Goal: Task Accomplishment & Management: Manage account settings

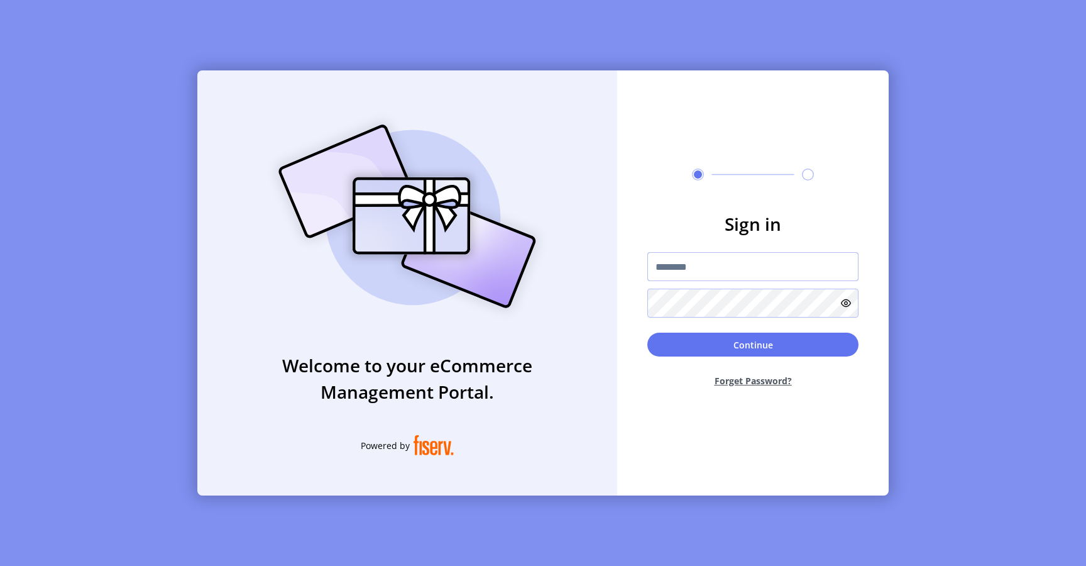
click at [672, 275] on input "text" at bounding box center [752, 266] width 211 height 29
type input "**********"
click at [685, 336] on button "Continue" at bounding box center [752, 345] width 211 height 24
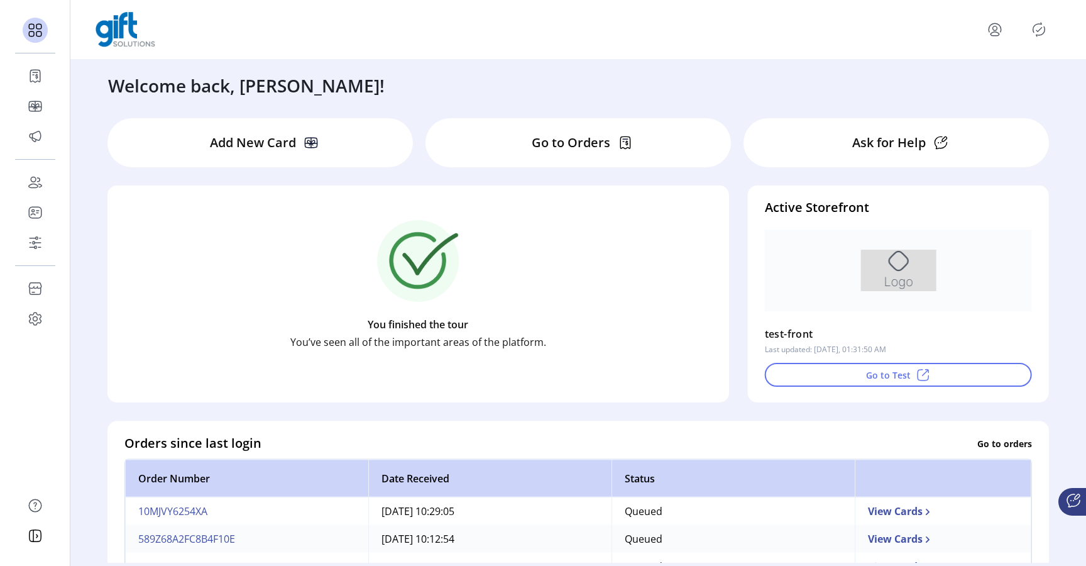
click at [1034, 26] on icon "Publisher Panel" at bounding box center [1039, 30] width 12 height 14
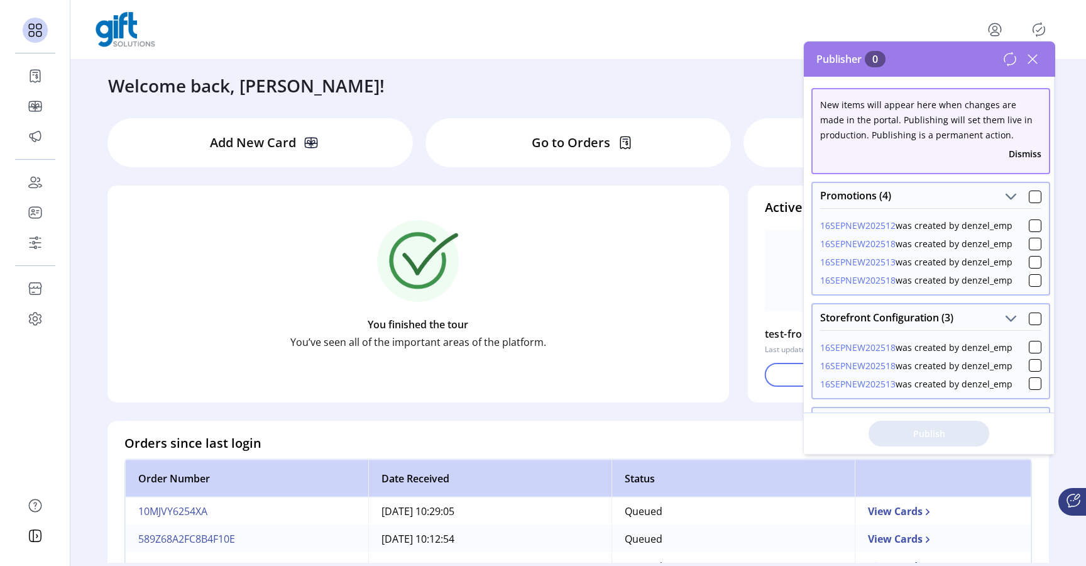
scroll to position [136, 0]
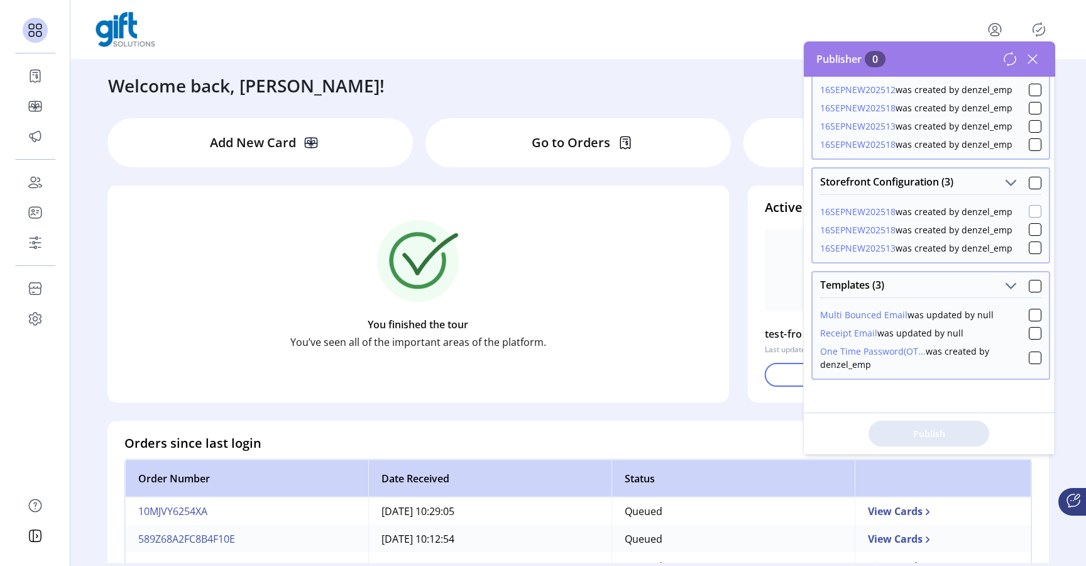
click at [1029, 209] on div at bounding box center [1035, 211] width 13 height 13
click at [941, 427] on span "Publish 1 Items" at bounding box center [929, 433] width 88 height 13
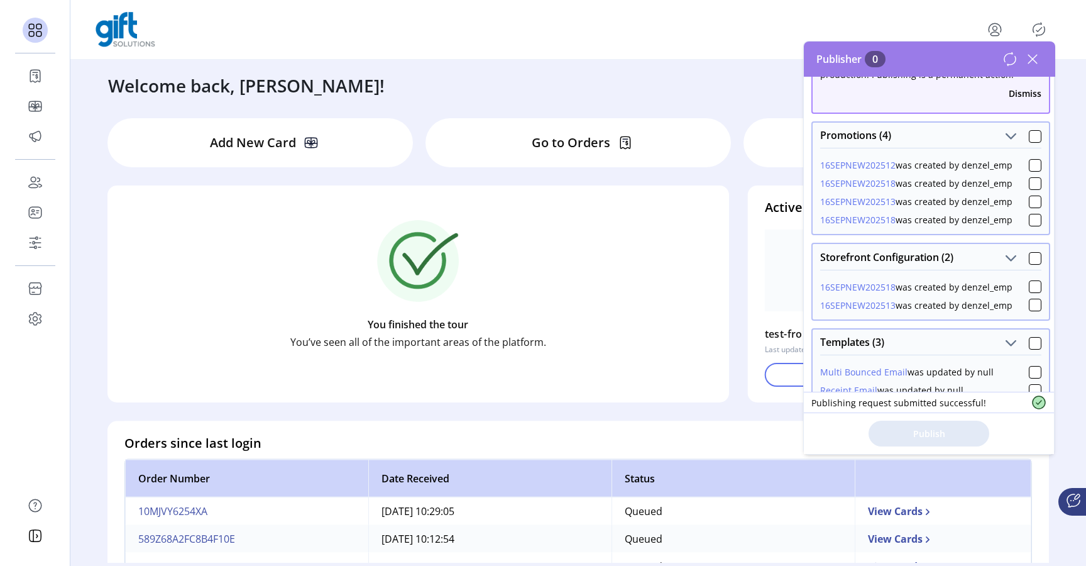
scroll to position [68, 0]
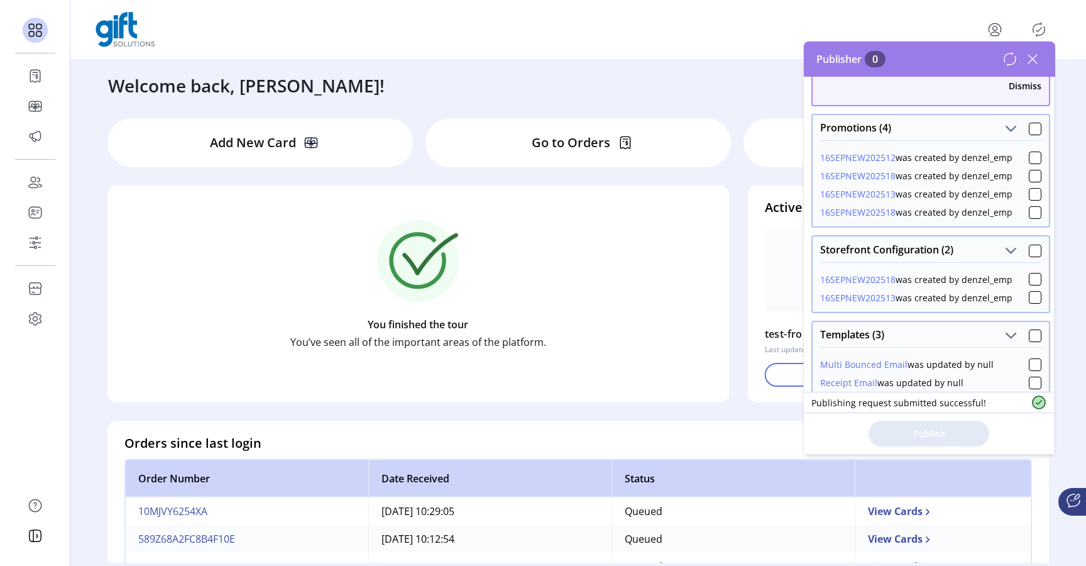
click at [1015, 61] on icon at bounding box center [1009, 58] width 11 height 13
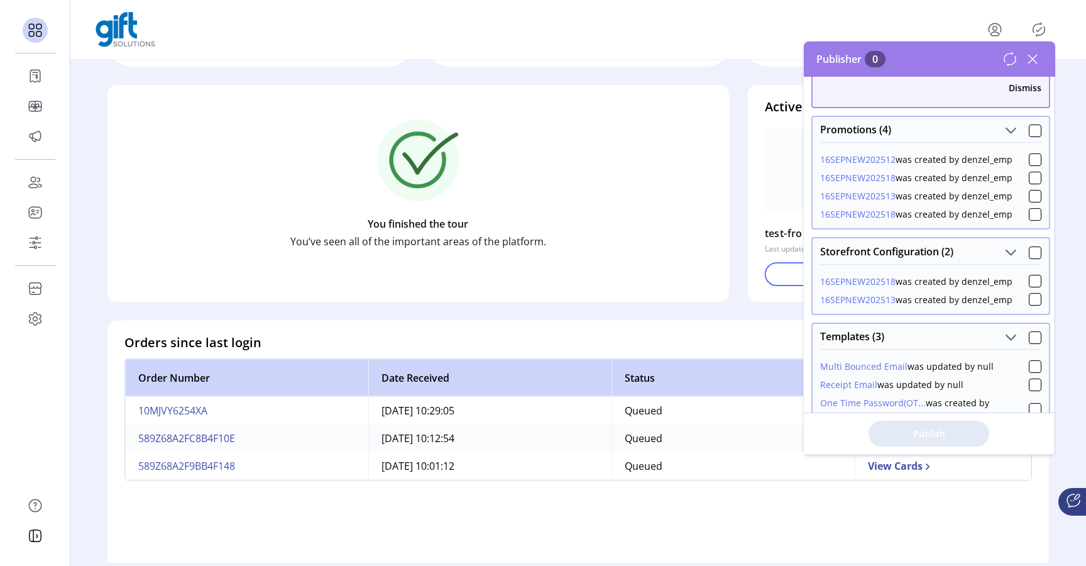
scroll to position [0, 0]
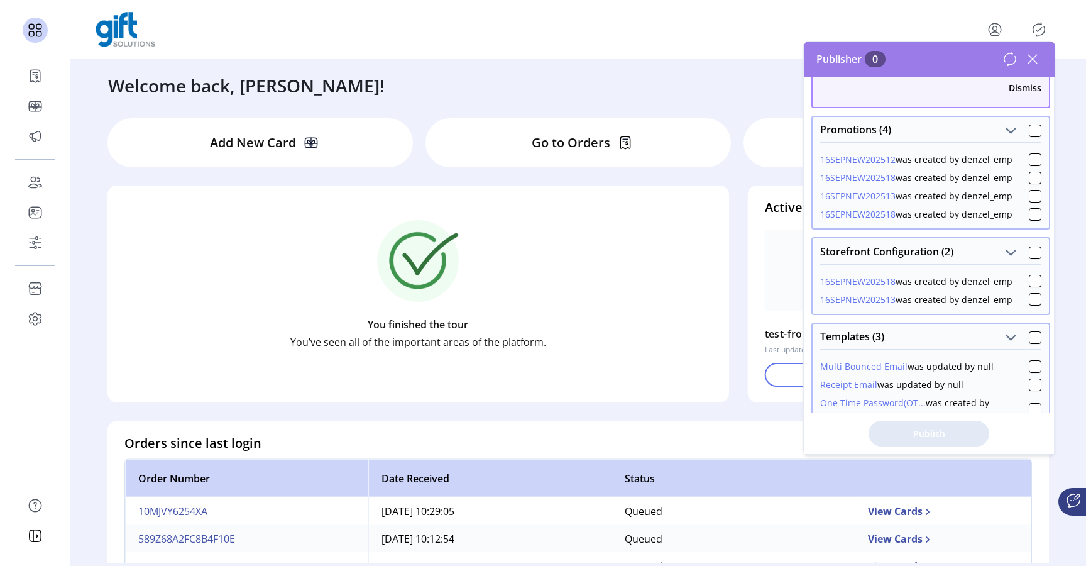
click at [1038, 63] on icon at bounding box center [1033, 59] width 20 height 20
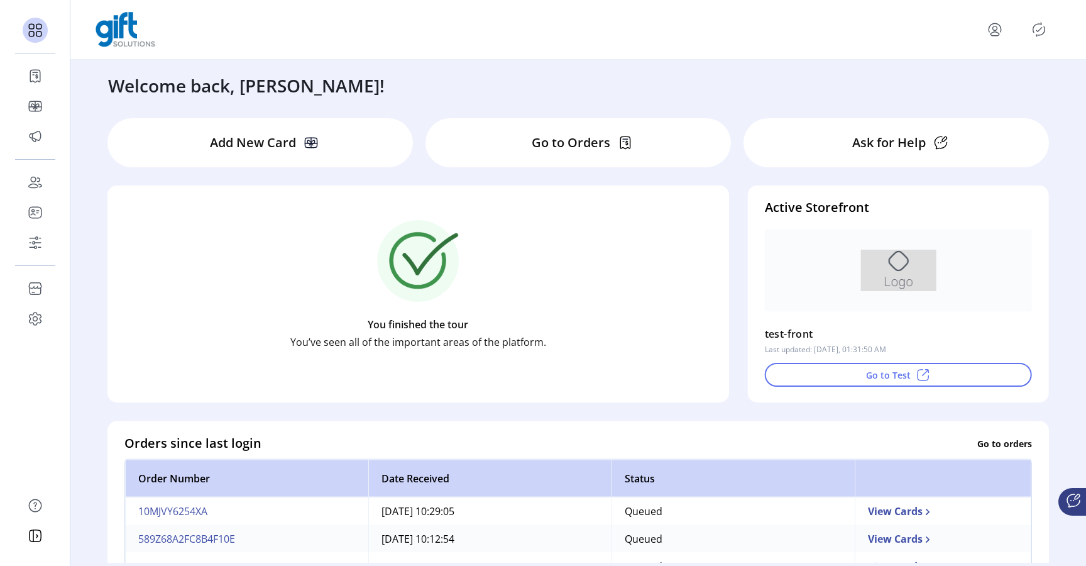
click at [1035, 23] on icon "Publisher Panel" at bounding box center [1039, 29] width 20 height 20
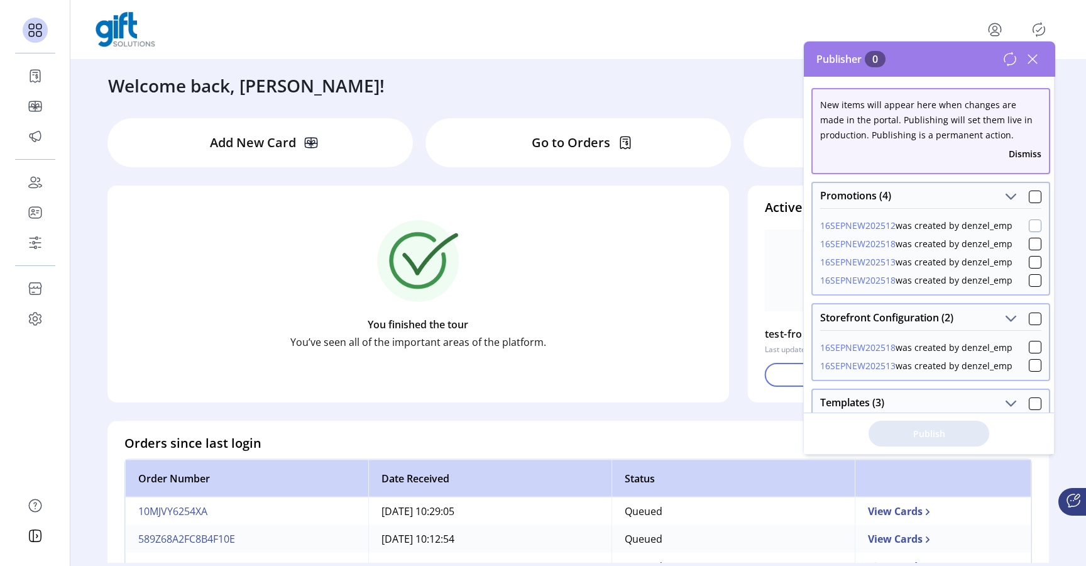
click at [1029, 226] on div at bounding box center [1035, 225] width 13 height 13
click at [1031, 226] on icon at bounding box center [1035, 225] width 9 height 9
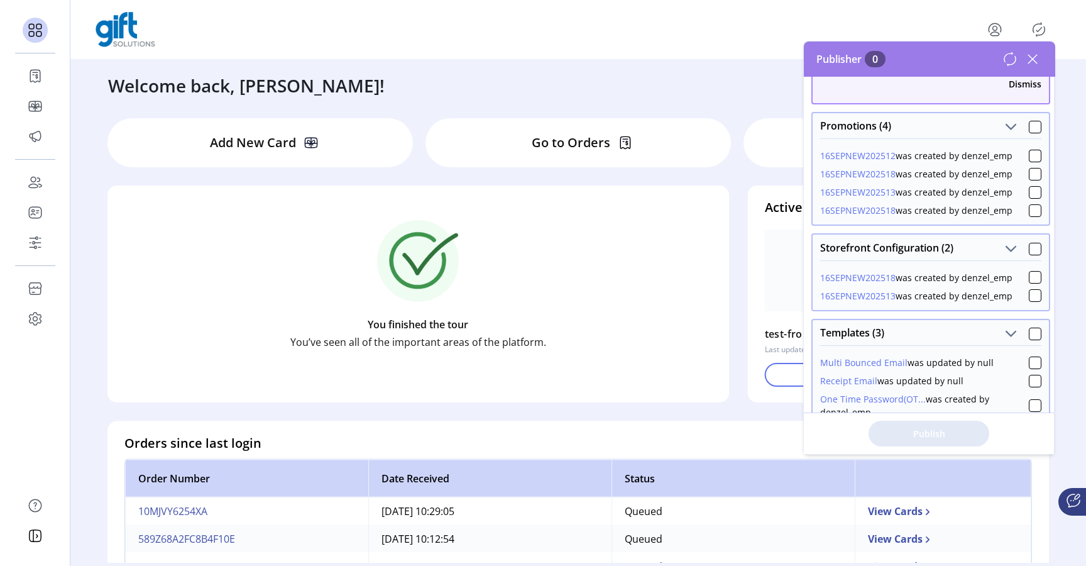
scroll to position [52, 0]
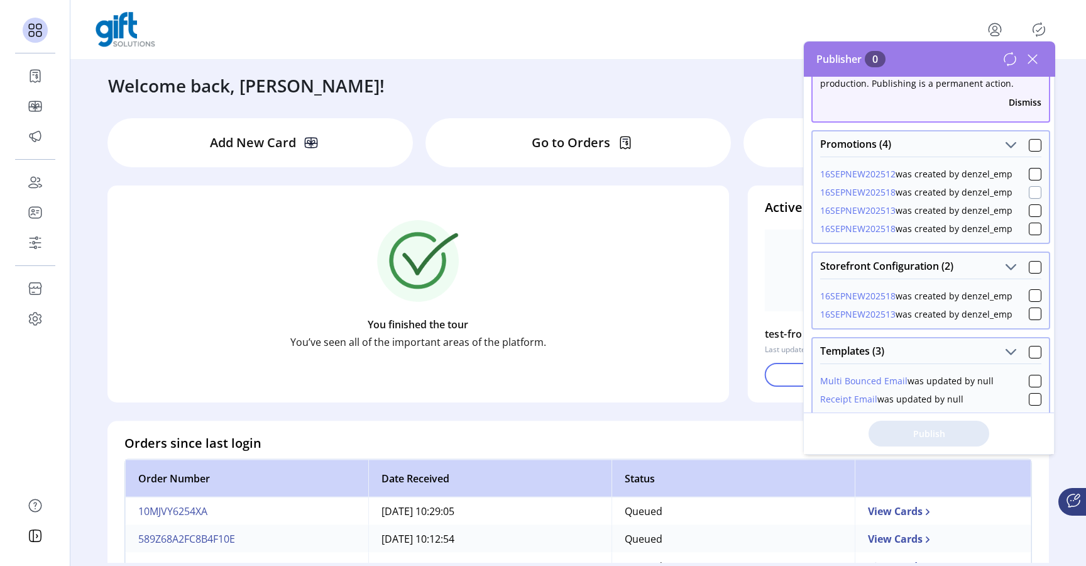
click at [1029, 190] on div at bounding box center [1035, 192] width 13 height 13
click at [929, 431] on span "Publish 2 Items" at bounding box center [929, 433] width 88 height 13
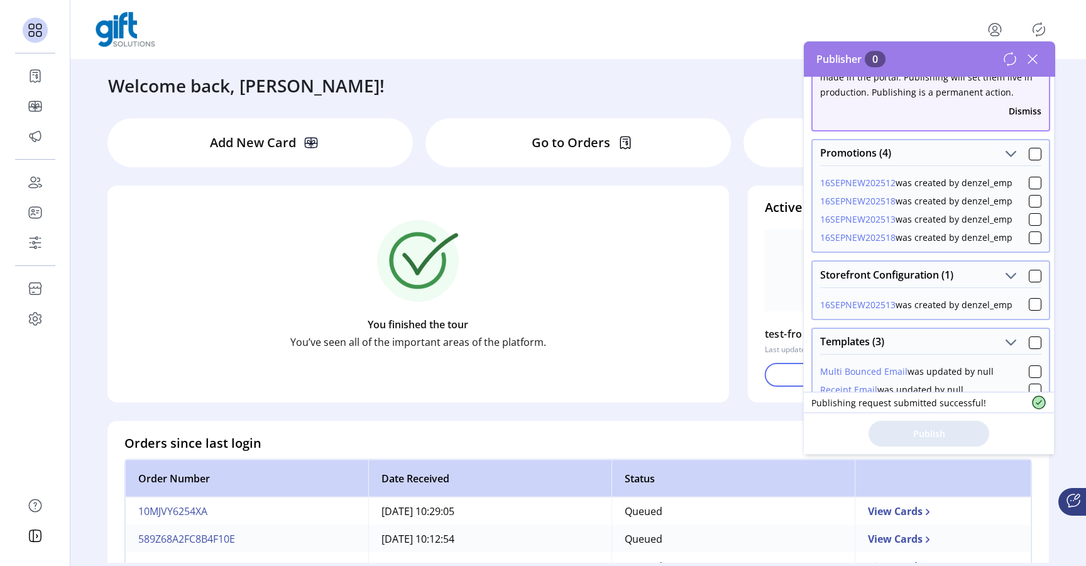
scroll to position [99, 0]
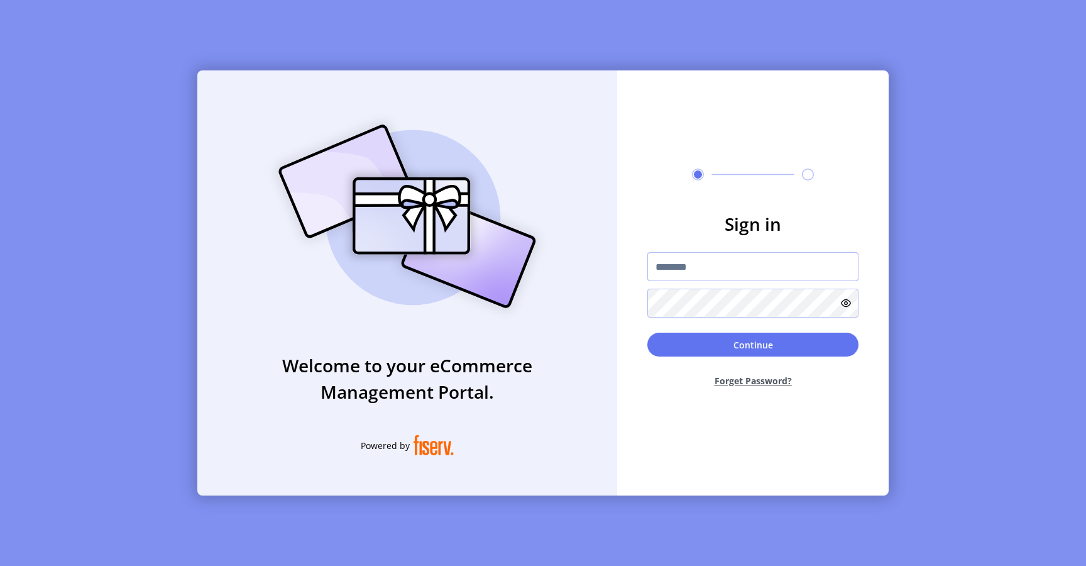
click at [679, 266] on input "text" at bounding box center [752, 266] width 211 height 29
type input "**********"
click at [668, 344] on button "Continue" at bounding box center [752, 345] width 211 height 24
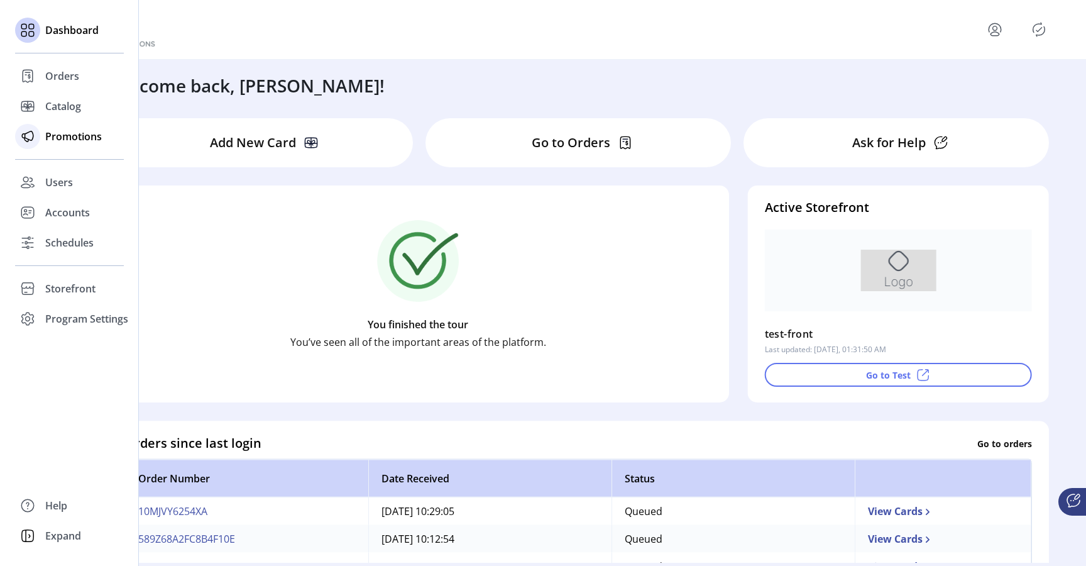
click at [63, 141] on span "Promotions" at bounding box center [73, 136] width 57 height 15
